Goal: Task Accomplishment & Management: Manage account settings

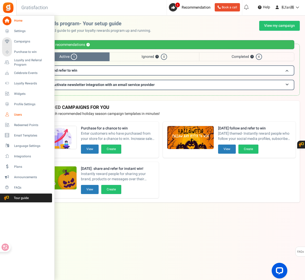
click at [33, 114] on span "Users" at bounding box center [32, 114] width 36 height 4
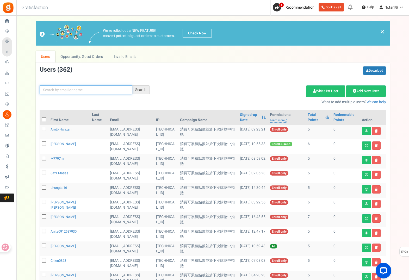
click at [87, 92] on input "text" at bounding box center [86, 89] width 92 height 9
paste input "[EMAIL_ADDRESS][DOMAIN_NAME]"
type input "[EMAIL_ADDRESS][DOMAIN_NAME]"
click at [142, 90] on div "Search" at bounding box center [141, 89] width 18 height 9
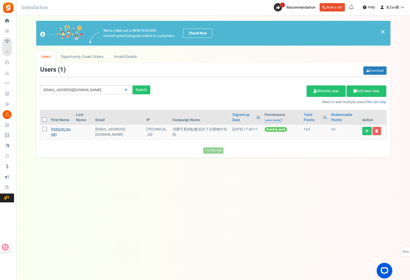
click at [54, 129] on link "[PERSON_NAME]" at bounding box center [61, 132] width 20 height 10
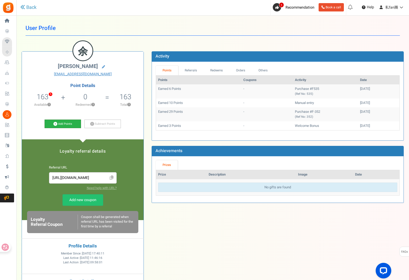
click at [70, 125] on link "Add Points" at bounding box center [62, 123] width 36 height 9
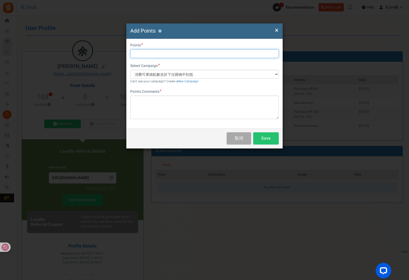
click at [158, 55] on input "text" at bounding box center [204, 53] width 148 height 9
type input "10"
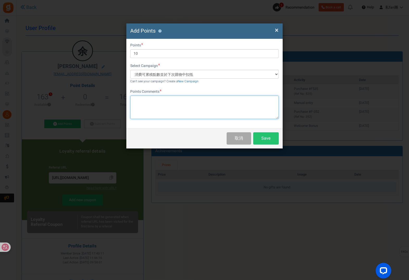
click at [170, 108] on textarea at bounding box center [204, 107] width 148 height 23
paste textarea "小哈氟Zentiva Fluoretten 0.25mg -300入德國製包裝"
click at [232, 99] on textarea "小哈氟Zentiva Fluoretten 0.25mg -300入德國製包裝" at bounding box center [204, 107] width 148 height 23
type textarea "小哈氟Zentiva Fluoretten 0.25mg -300入德國製包裝 第一位商品評價"
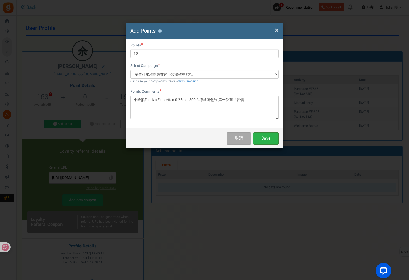
click at [273, 139] on button "Save" at bounding box center [266, 138] width 26 height 12
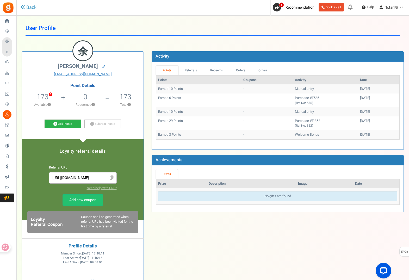
click at [65, 123] on link "Add Points" at bounding box center [62, 123] width 36 height 9
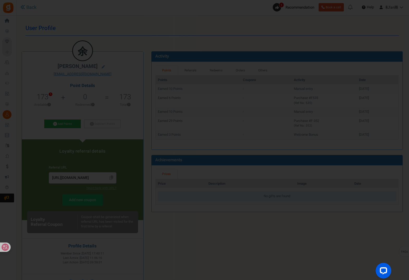
click at [65, 123] on div at bounding box center [204, 140] width 409 height 280
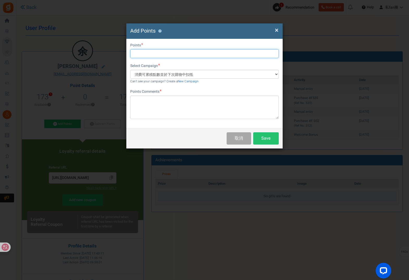
click at [151, 51] on input "text" at bounding box center [204, 53] width 148 height 9
type input "˙"
type input "7"
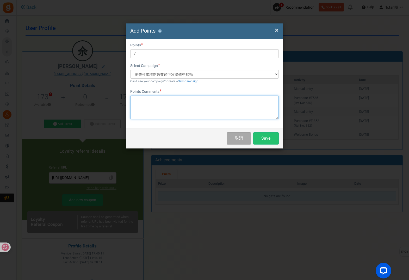
click at [170, 100] on textarea at bounding box center [204, 107] width 148 height 23
paste textarea "Profertil 歐德 富精多 180 入"
type textarea "Profertil 歐德 富精多 180 入 商品第三位評價"
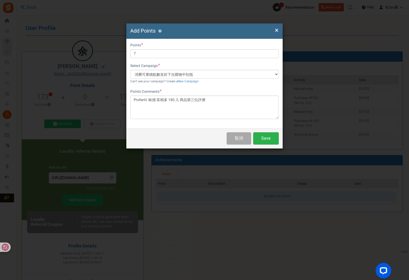
click at [266, 140] on button "Save" at bounding box center [266, 138] width 26 height 12
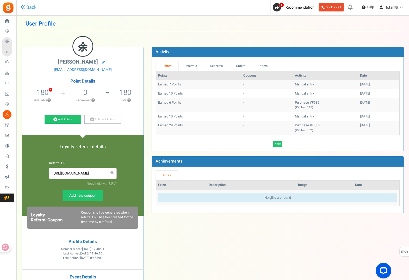
scroll to position [5, 0]
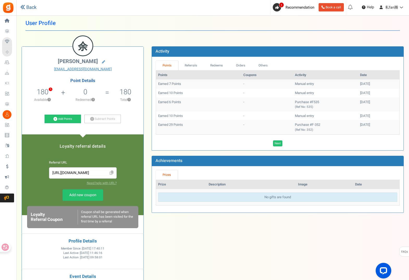
click at [22, 7] on icon at bounding box center [22, 7] width 5 height 5
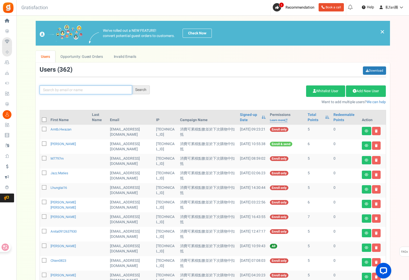
click at [62, 89] on input "text" at bounding box center [86, 89] width 92 height 9
paste input "[EMAIL_ADDRESS][DOMAIN_NAME]"
type input "[EMAIL_ADDRESS][DOMAIN_NAME]"
click at [141, 92] on div "Search" at bounding box center [141, 89] width 18 height 9
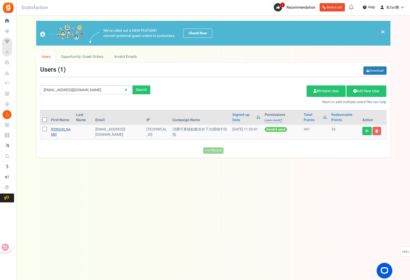
click at [53, 130] on link "[PERSON_NAME]" at bounding box center [61, 132] width 20 height 10
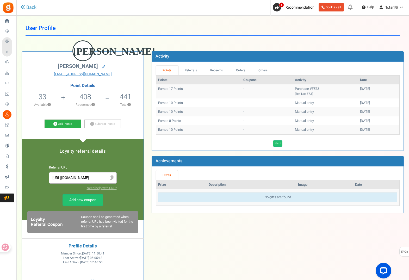
click at [63, 123] on link "Add Points" at bounding box center [62, 123] width 36 height 9
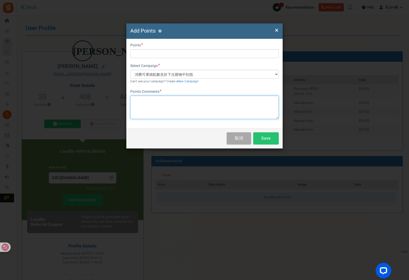
click at [168, 101] on textarea at bounding box center [204, 107] width 148 height 23
paste textarea "[EMAIL_ADDRESS][DOMAIN_NAME]"
drag, startPoint x: 173, startPoint y: 100, endPoint x: 134, endPoint y: 98, distance: 39.6
click at [134, 98] on textarea "[EMAIL_ADDRESS][DOMAIN_NAME]" at bounding box center [204, 107] width 148 height 23
paste textarea "Doppelherz雙心 Omega-3 魚油1000 毫克 80 入"
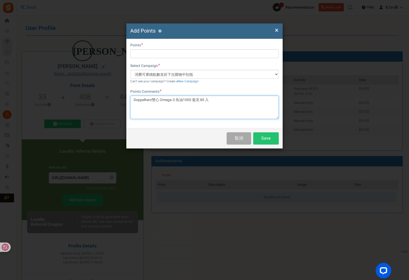
type textarea "Doppelherz雙心 Omega-3 魚油1000 毫克 80 入"
click at [277, 30] on span "×" at bounding box center [277, 30] width 4 height 10
